Goal: Task Accomplishment & Management: Manage account settings

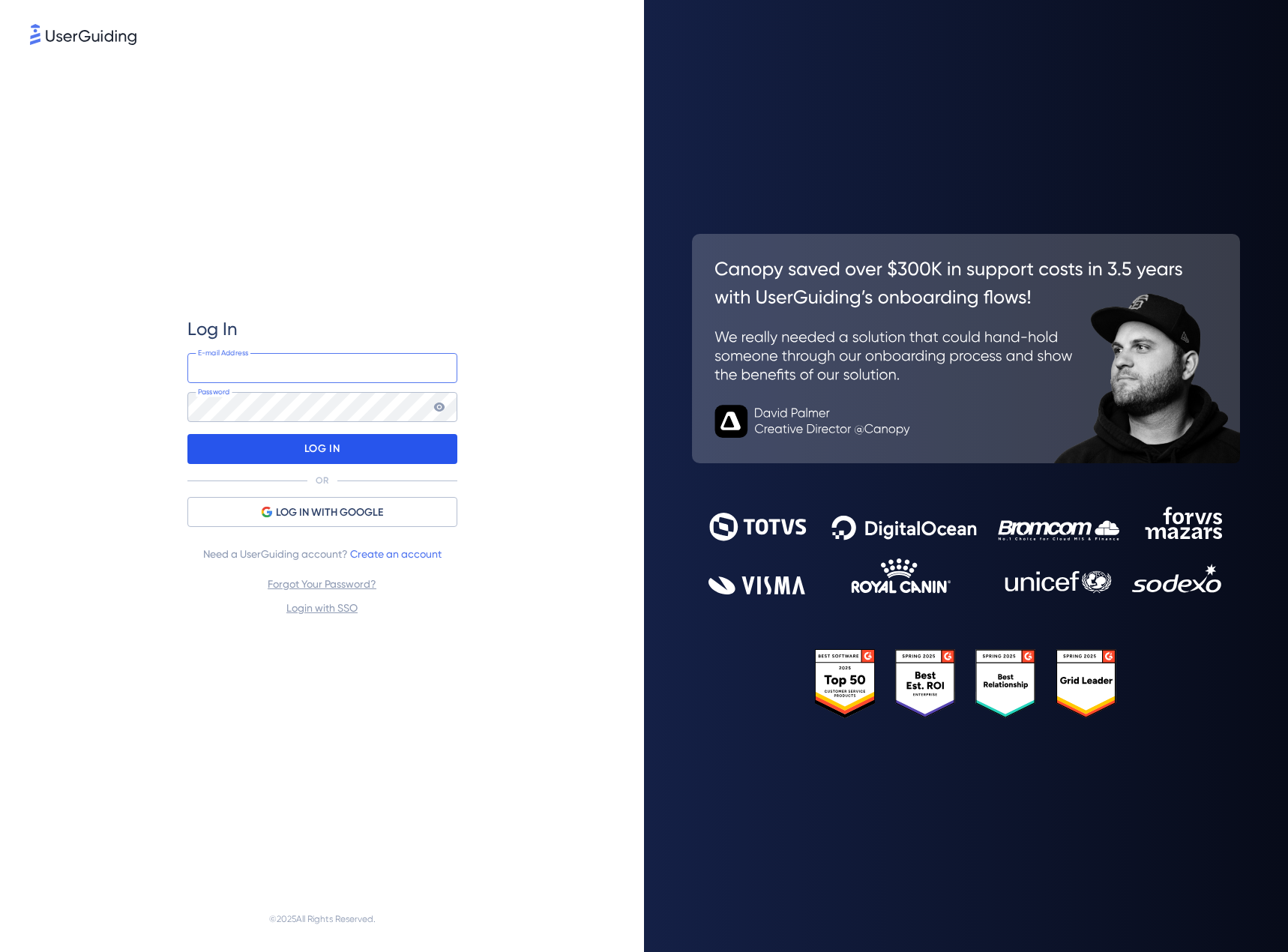
type input "[PERSON_NAME][EMAIL_ADDRESS][PERSON_NAME][DOMAIN_NAME]"
click at [301, 446] on div "LOG IN" at bounding box center [321, 448] width 270 height 30
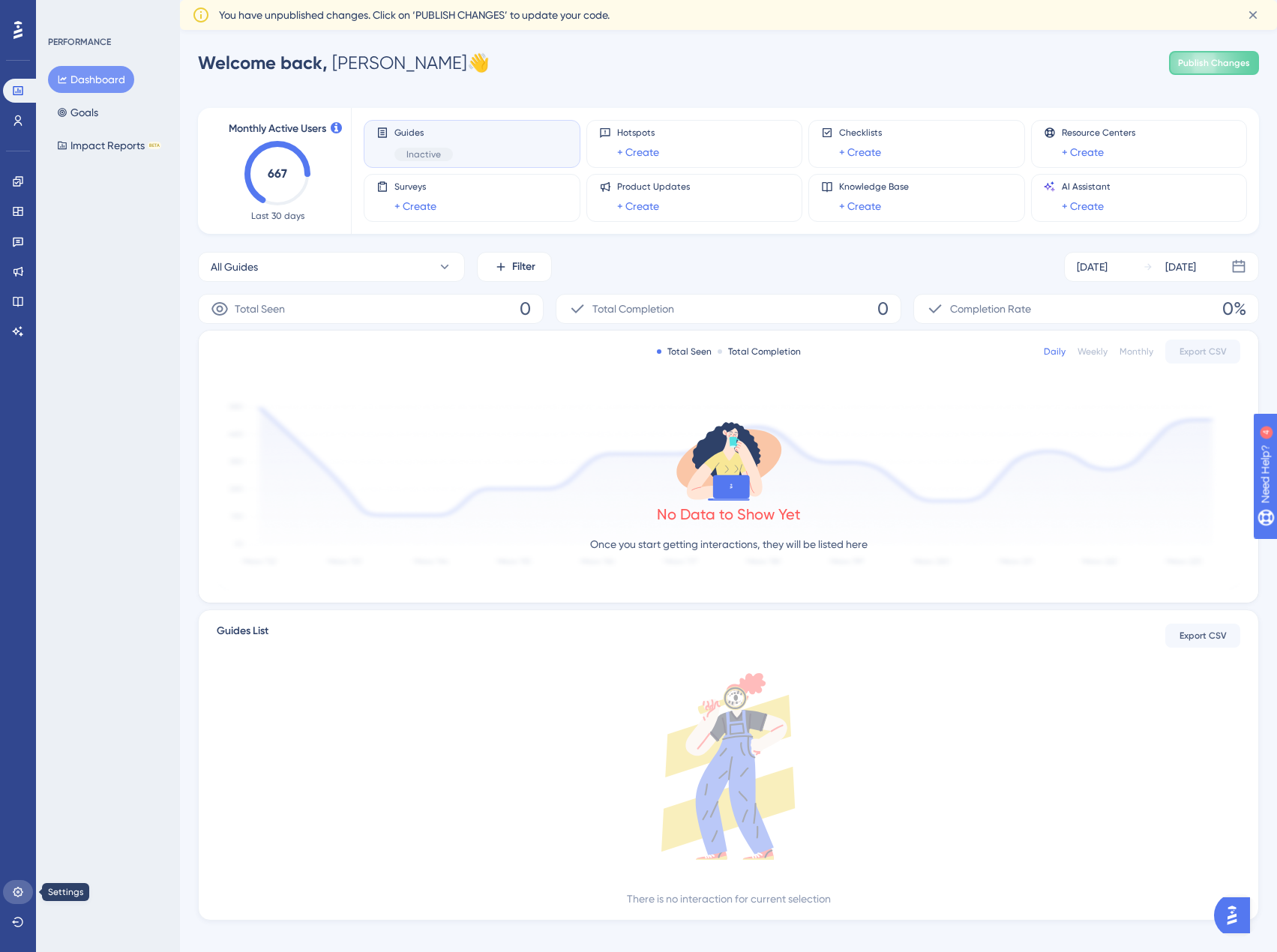
click at [18, 898] on link at bounding box center [18, 892] width 30 height 24
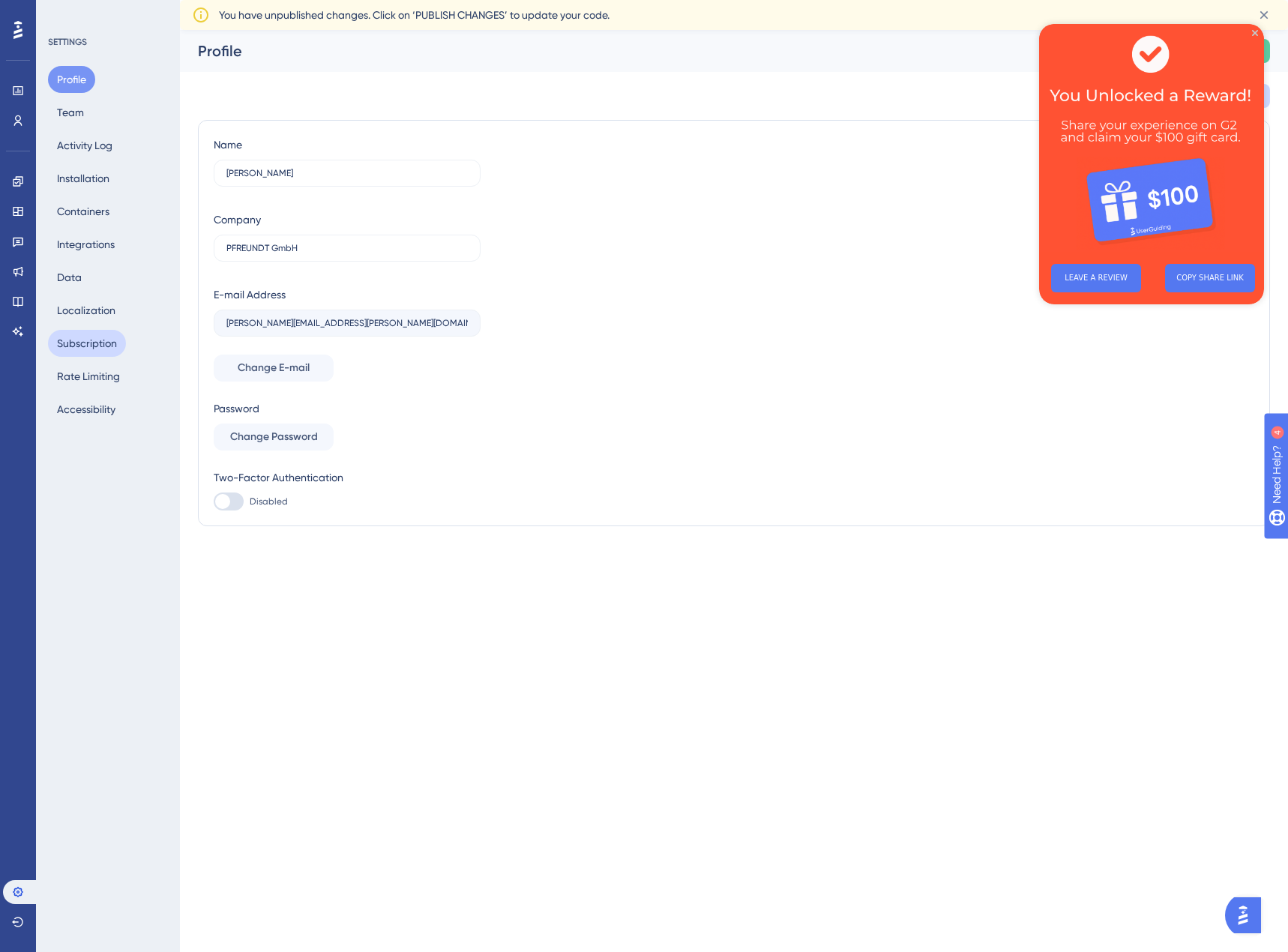
click at [106, 347] on button "Subscription" at bounding box center [87, 342] width 78 height 27
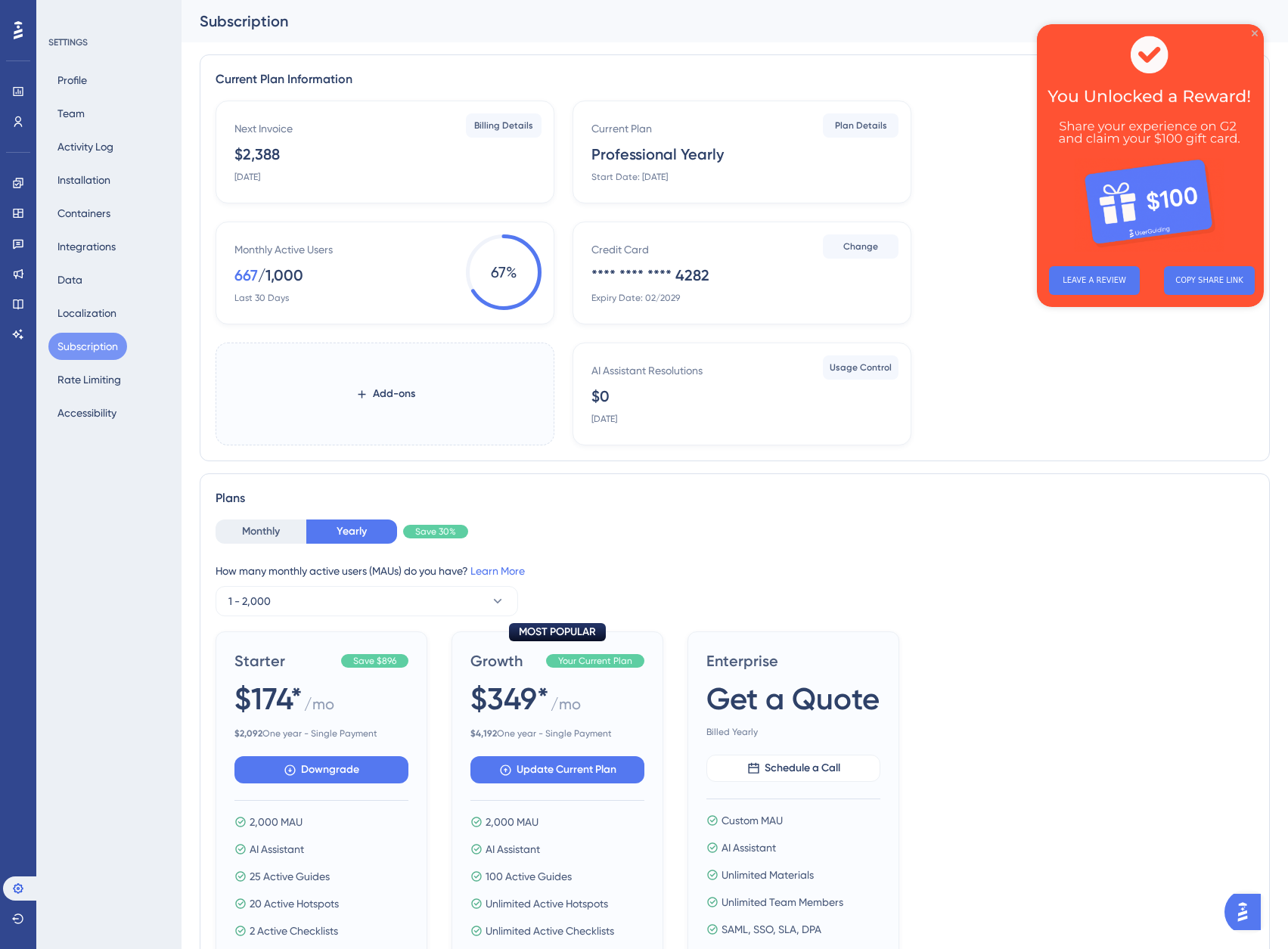
click at [1257, 35] on icon "Close Preview" at bounding box center [1254, 33] width 6 height 6
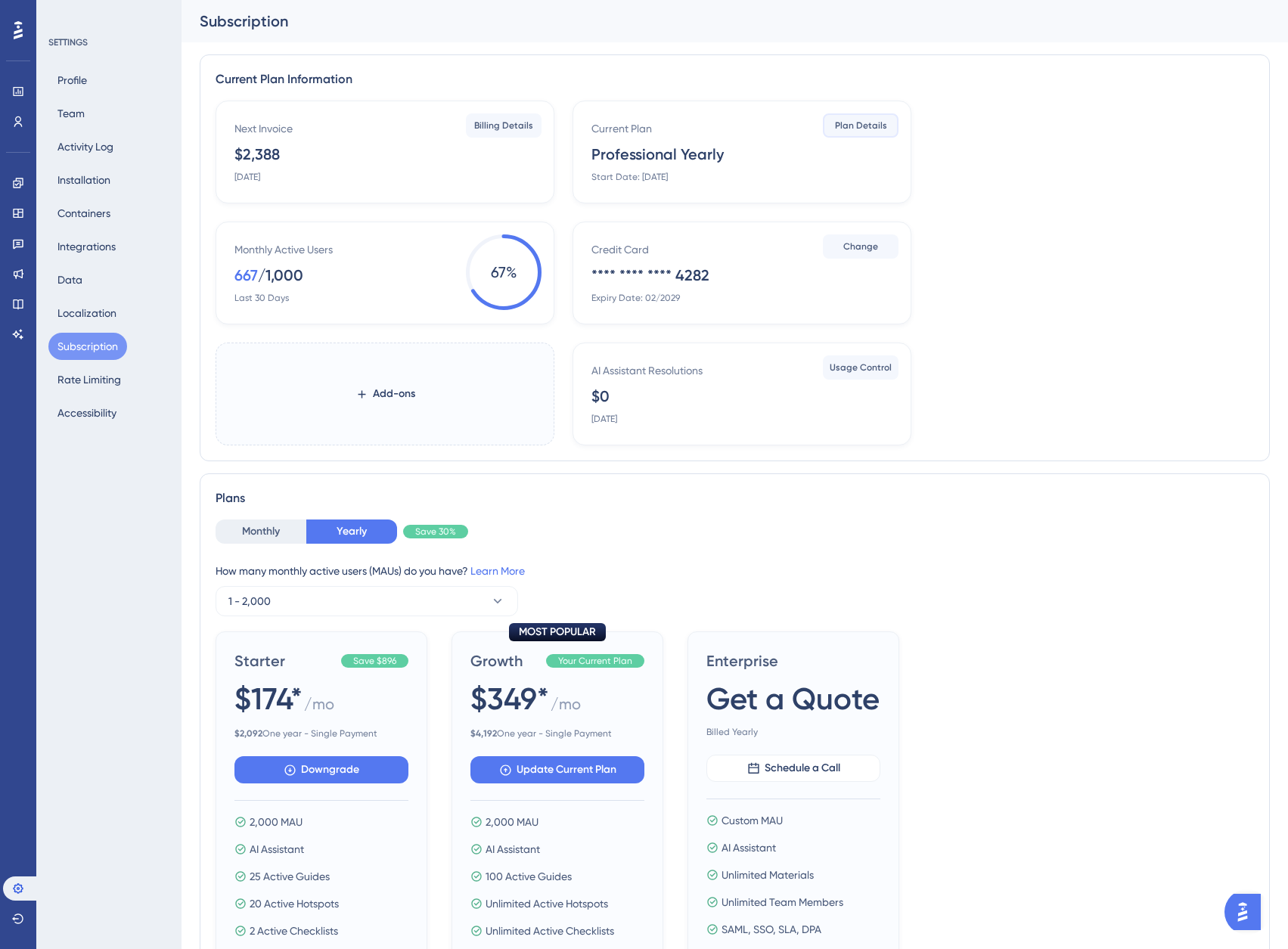
click at [873, 128] on span "Plan Details" at bounding box center [861, 125] width 52 height 12
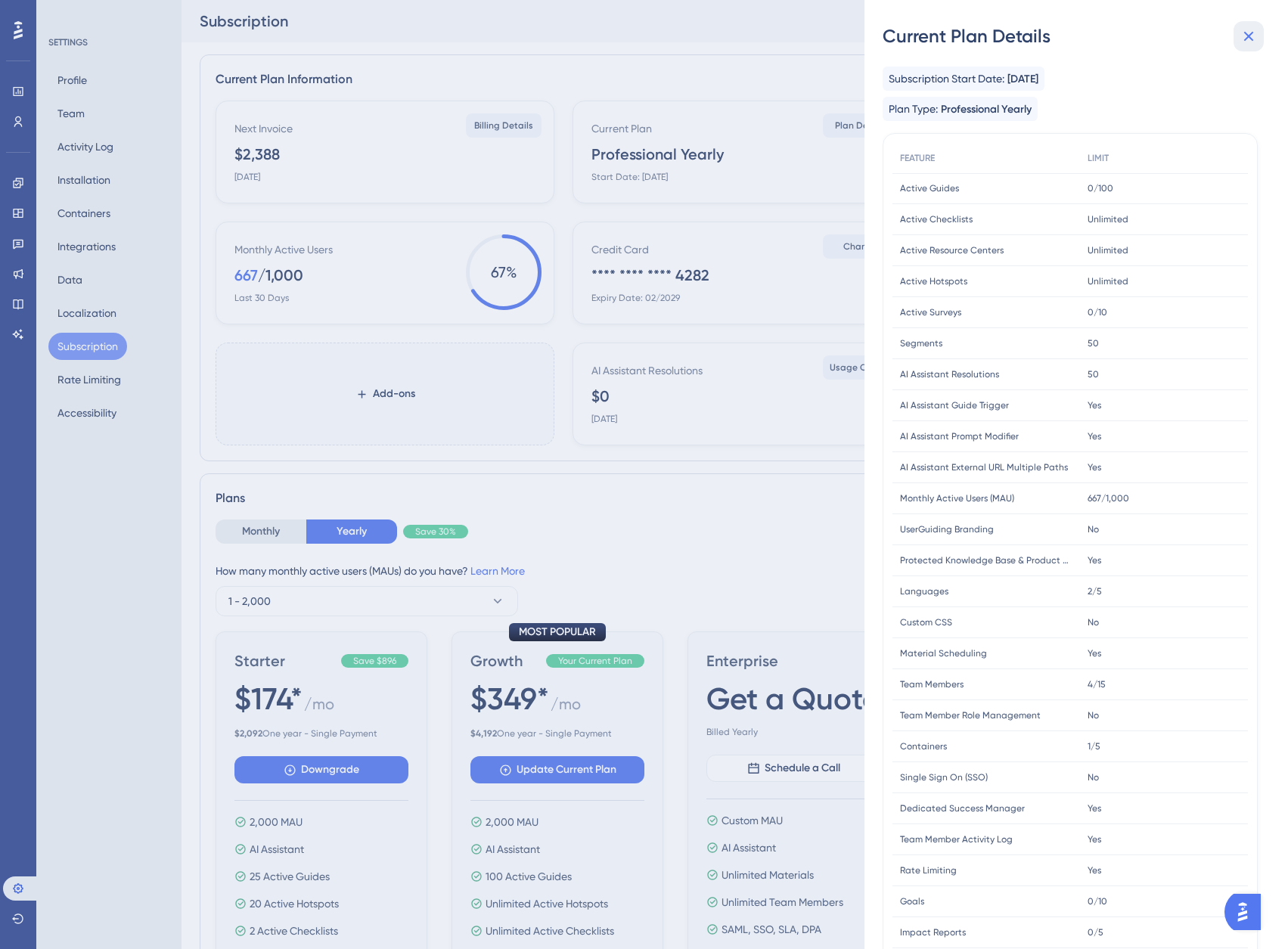
click at [1241, 43] on icon at bounding box center [1249, 36] width 18 height 18
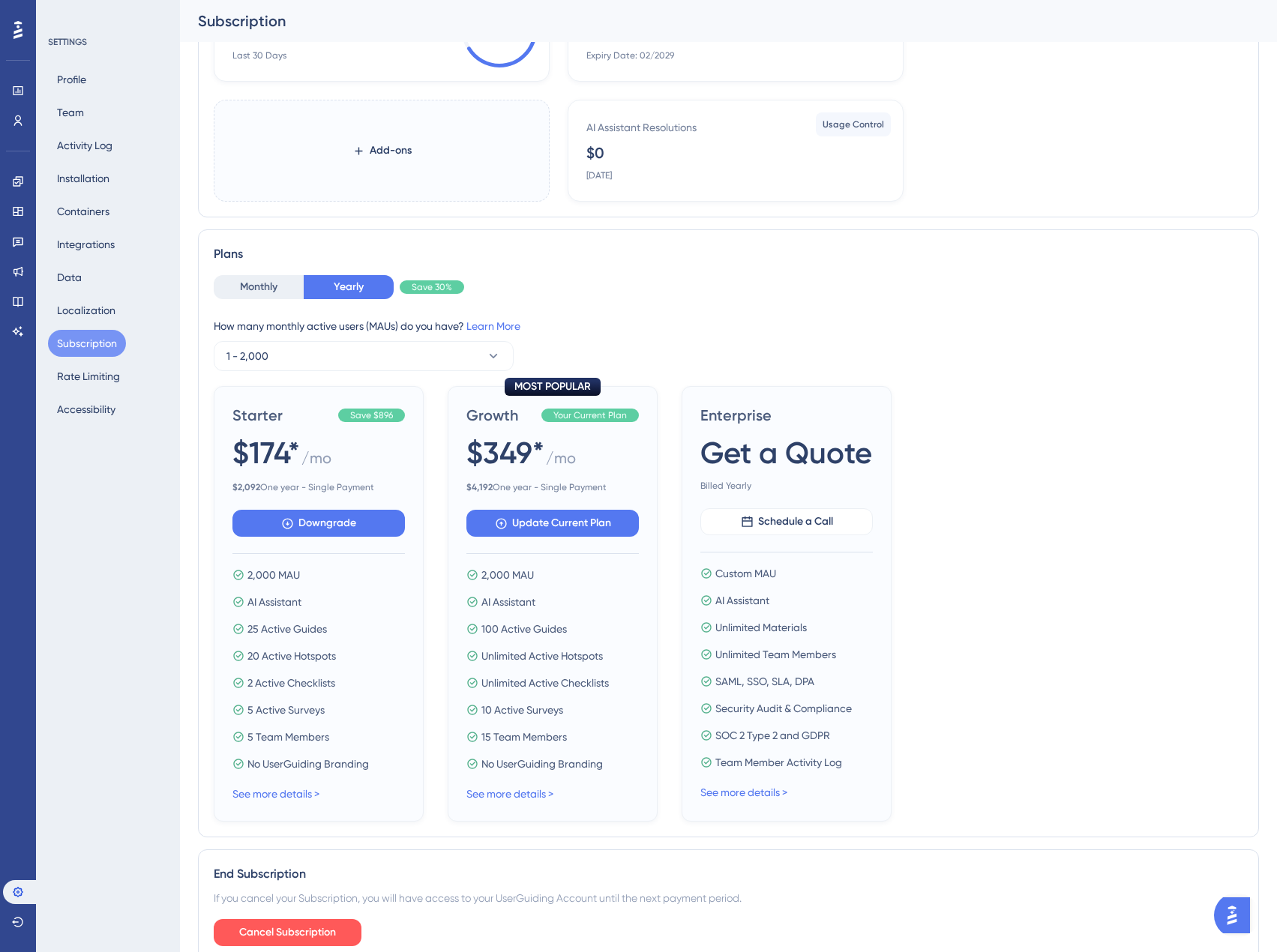
scroll to position [321, 0]
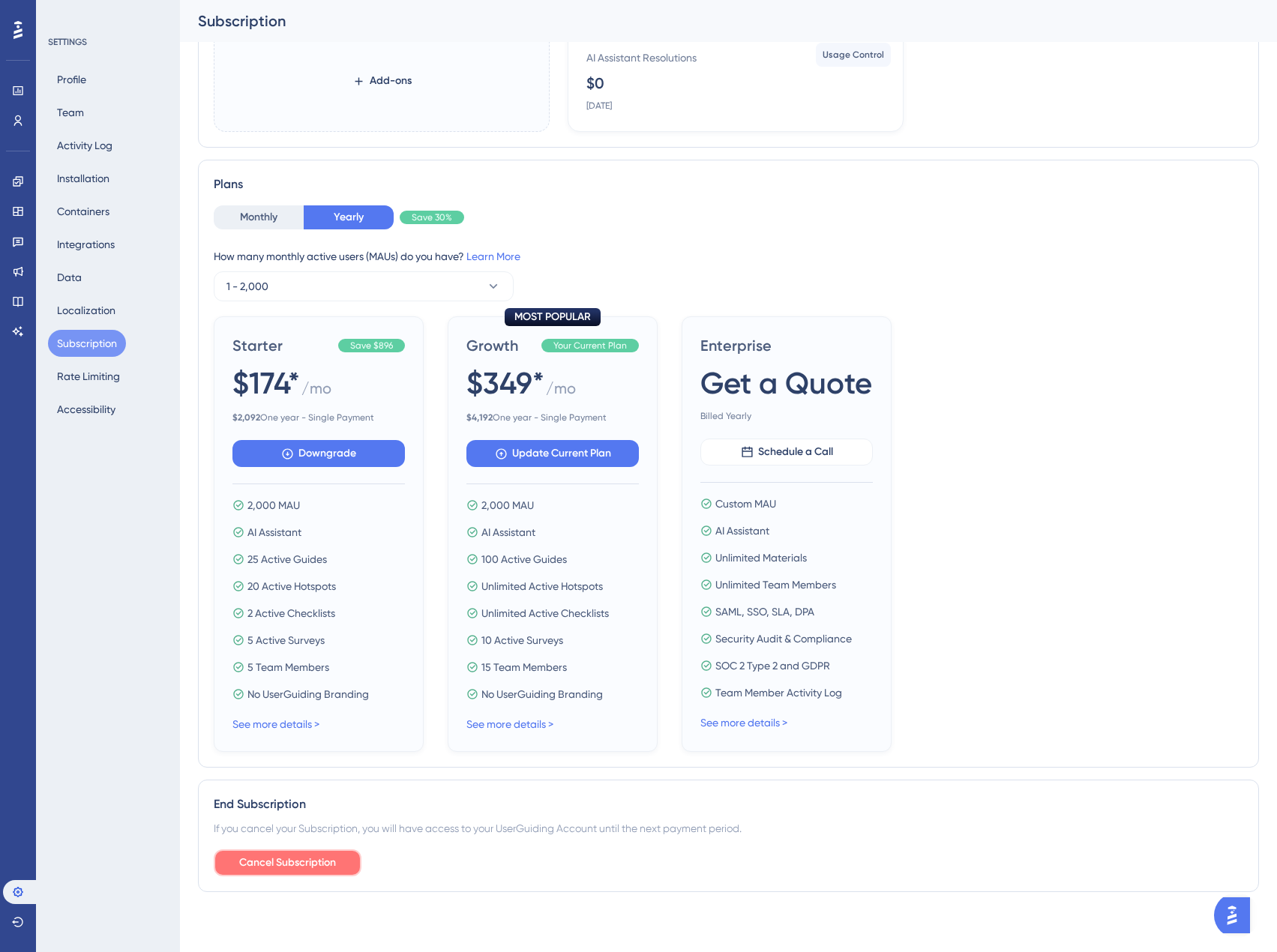
click at [327, 855] on span "Cancel Subscription" at bounding box center [287, 863] width 96 height 18
